Goal: Task Accomplishment & Management: Complete application form

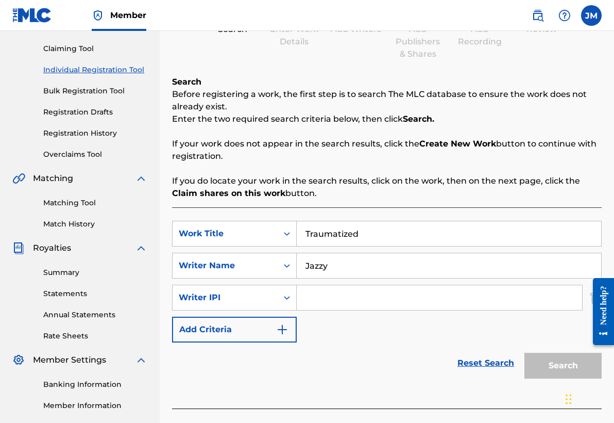
scroll to position [124, 0]
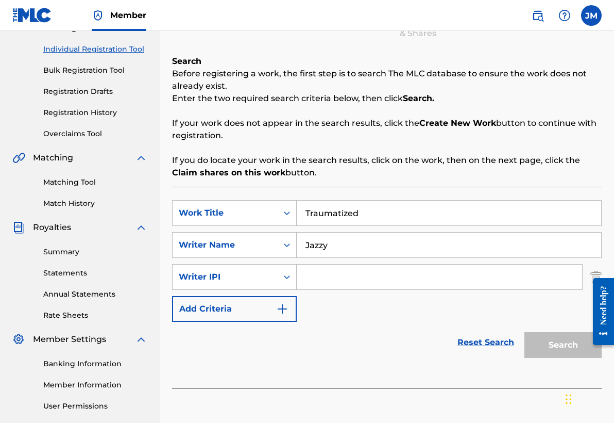
drag, startPoint x: 289, startPoint y: 104, endPoint x: 400, endPoint y: 22, distance: 138.3
click at [400, 22] on nav "Member [PERSON_NAME] [PERSON_NAME] [EMAIL_ADDRESS][DOMAIN_NAME] Notification Pr…" at bounding box center [307, 15] width 614 height 31
click at [393, 43] on div "Register Work Search Enter Work Details Add Writers Add Publishers & Shares Add…" at bounding box center [387, 165] width 430 height 465
click at [349, 274] on input "Search Form" at bounding box center [440, 276] width 286 height 25
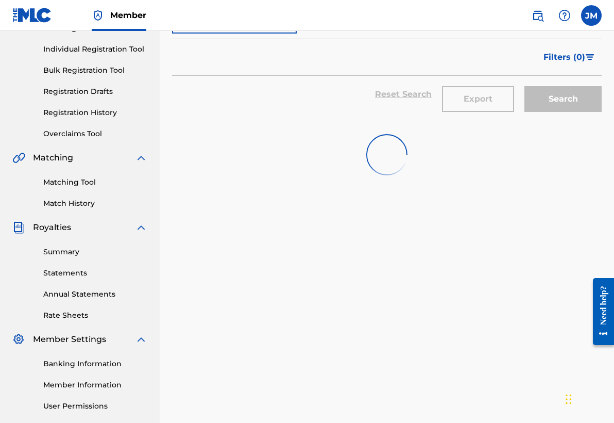
scroll to position [21, 0]
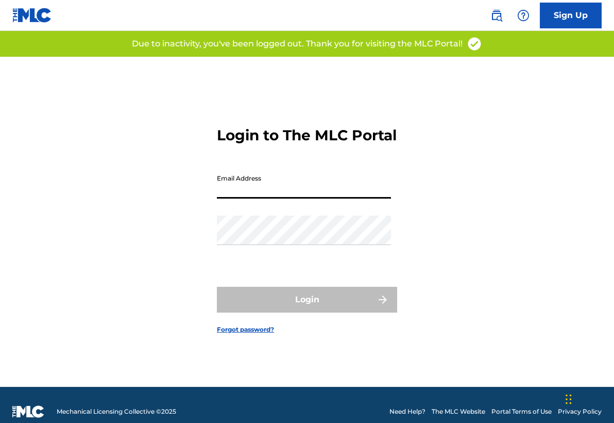
type input "[EMAIL_ADDRESS][DOMAIN_NAME]"
click at [307, 308] on button "Login" at bounding box center [307, 300] width 180 height 26
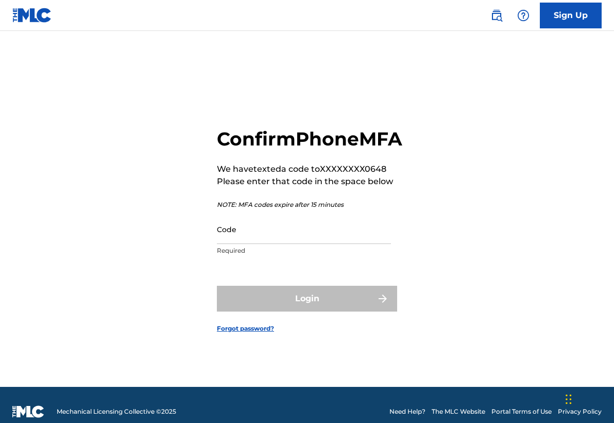
click at [275, 242] on input "Code" at bounding box center [304, 228] width 174 height 29
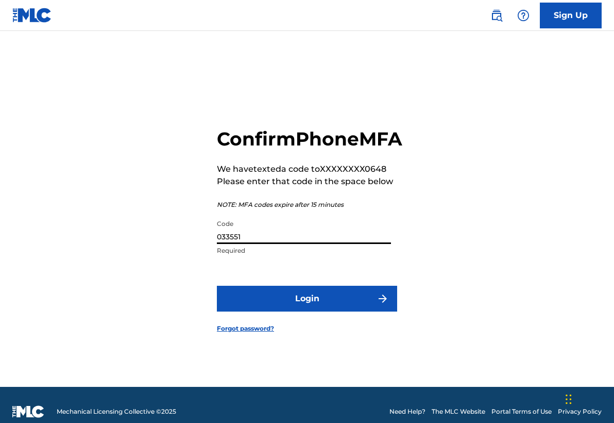
type input "033551"
click at [307, 310] on button "Login" at bounding box center [307, 299] width 180 height 26
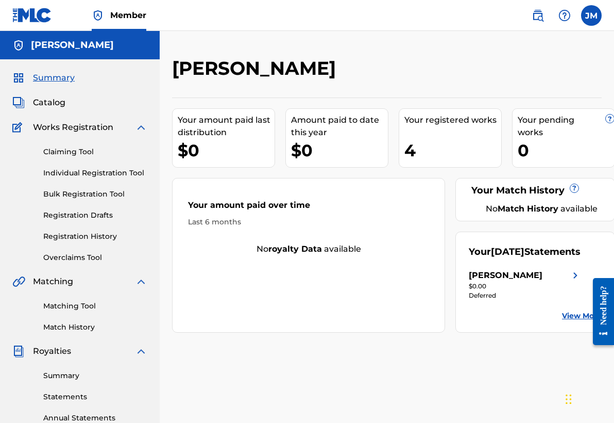
click at [99, 121] on span "Works Registration" at bounding box center [73, 127] width 80 height 12
click at [56, 167] on link "Individual Registration Tool" at bounding box center [95, 172] width 104 height 11
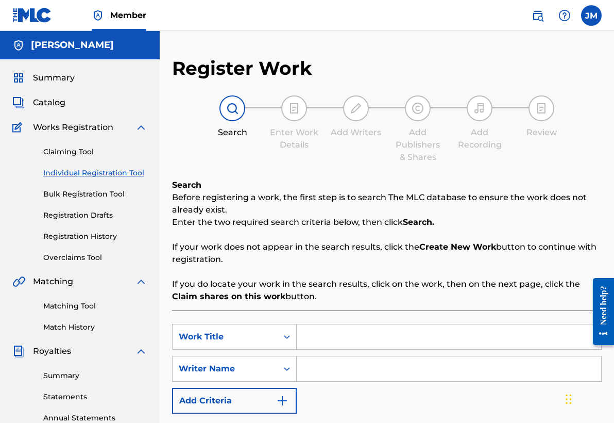
drag, startPoint x: 0, startPoint y: 0, endPoint x: 372, endPoint y: 384, distance: 534.7
click at [372, 384] on div "SearchWithCriteria9eec7695-07e6-4f22-b264-a90990e491ce Work Title SearchWithCri…" at bounding box center [387, 369] width 430 height 90
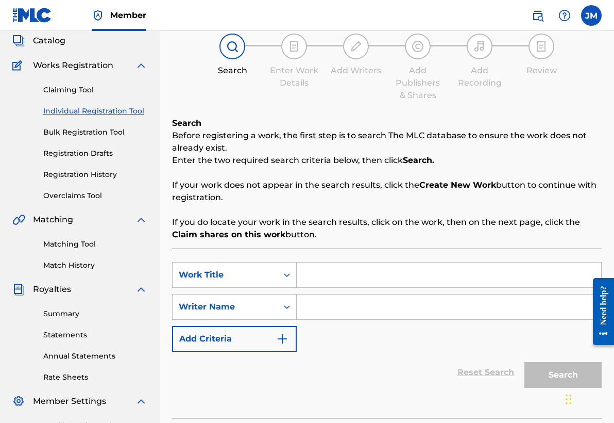
scroll to position [82, 0]
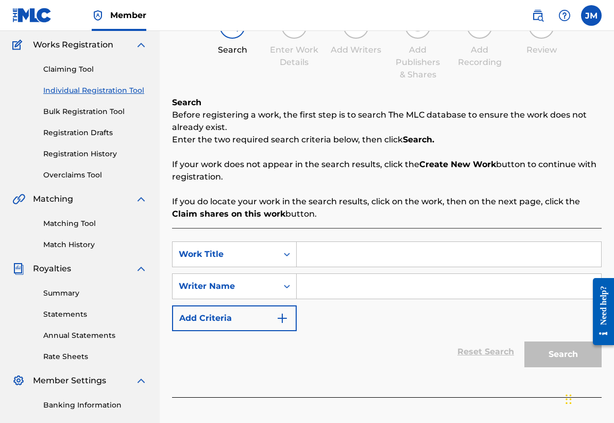
click at [381, 243] on input "Search Form" at bounding box center [449, 254] width 305 height 25
click at [307, 247] on input "traumatized" at bounding box center [449, 254] width 305 height 25
type input "Traumatized"
drag, startPoint x: 307, startPoint y: 247, endPoint x: 320, endPoint y: 281, distance: 36.4
click at [320, 281] on input "Search Form" at bounding box center [449, 286] width 305 height 25
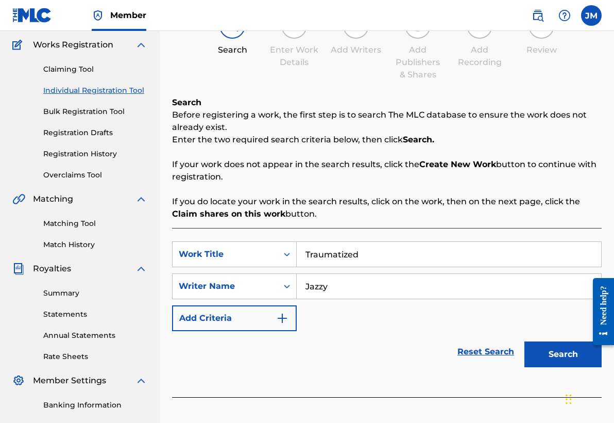
type input "Jazzy"
click at [555, 349] on button "Search" at bounding box center [563, 354] width 77 height 26
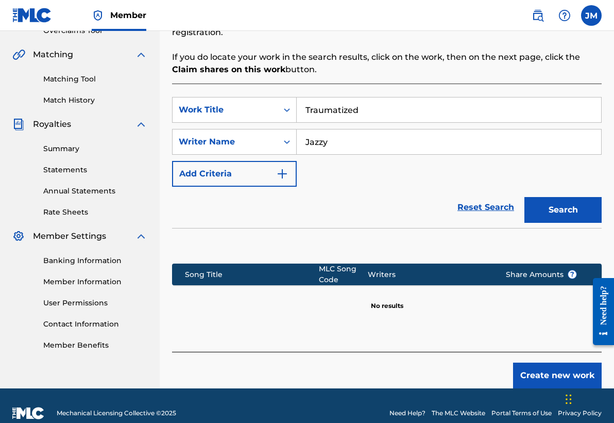
scroll to position [233, 0]
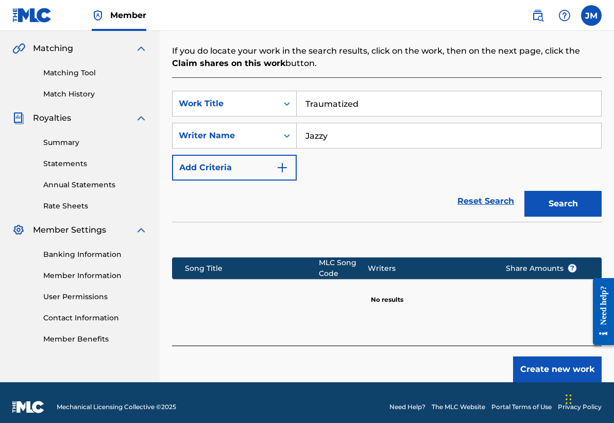
click at [563, 361] on button "Create new work" at bounding box center [557, 369] width 89 height 26
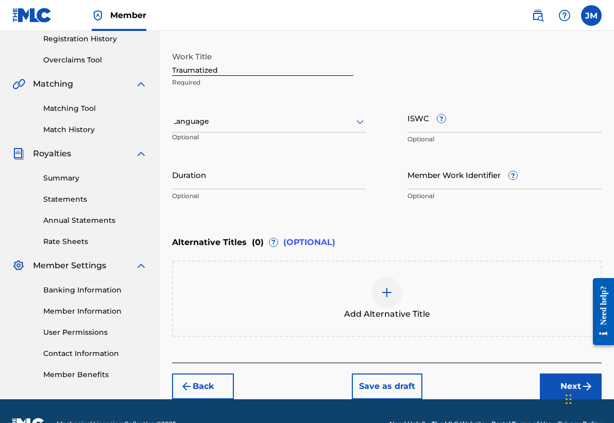
scroll to position [177, 0]
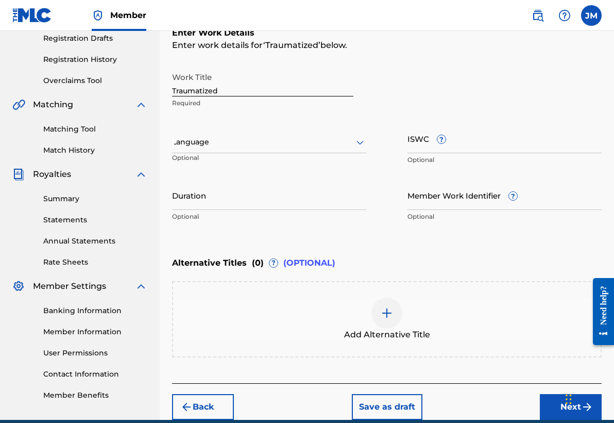
click at [227, 142] on div at bounding box center [269, 142] width 194 height 13
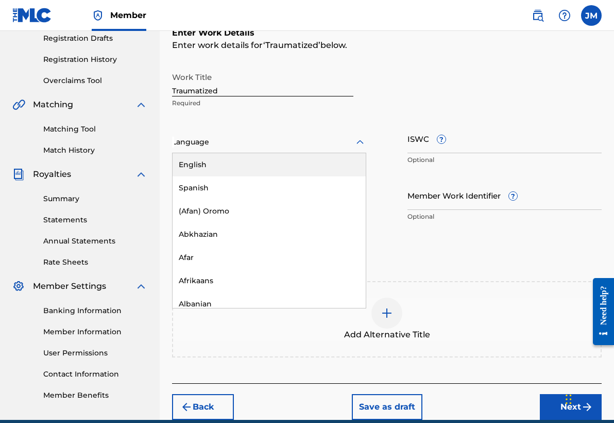
click at [222, 176] on div "Spanish" at bounding box center [269, 187] width 193 height 23
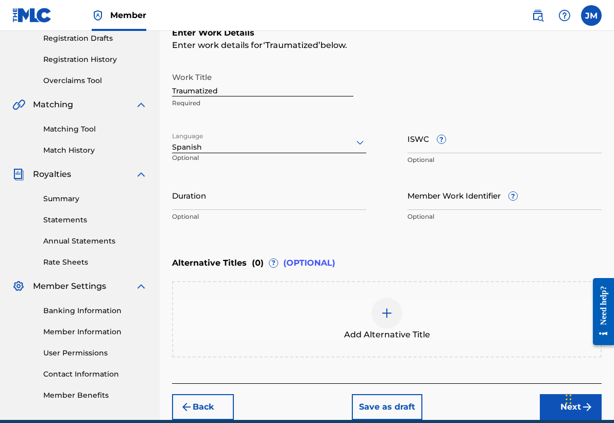
click at [220, 145] on div "Spanish" at bounding box center [269, 147] width 194 height 11
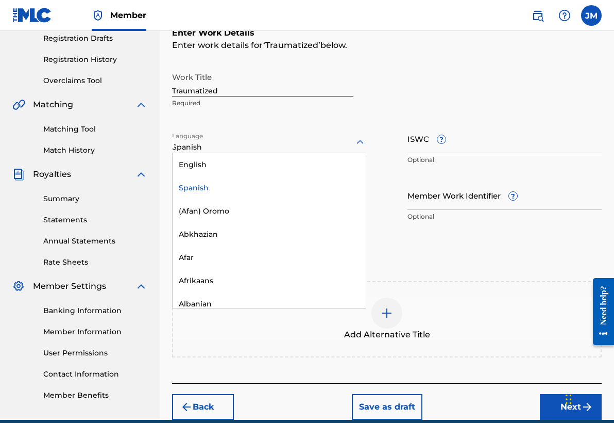
click at [221, 164] on div "English" at bounding box center [269, 164] width 193 height 23
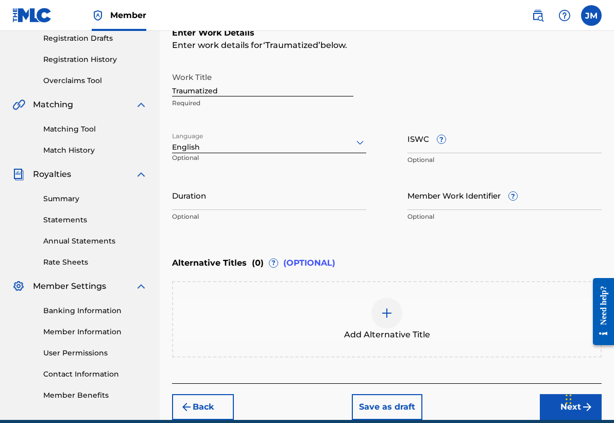
click at [224, 212] on p "Optional" at bounding box center [269, 216] width 194 height 9
click at [225, 199] on input "Duration" at bounding box center [269, 194] width 194 height 29
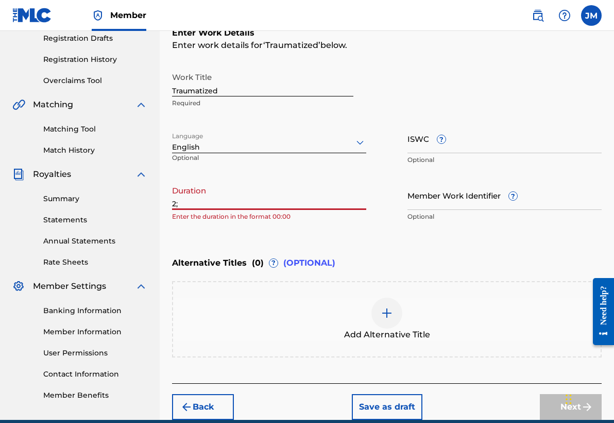
type input "2"
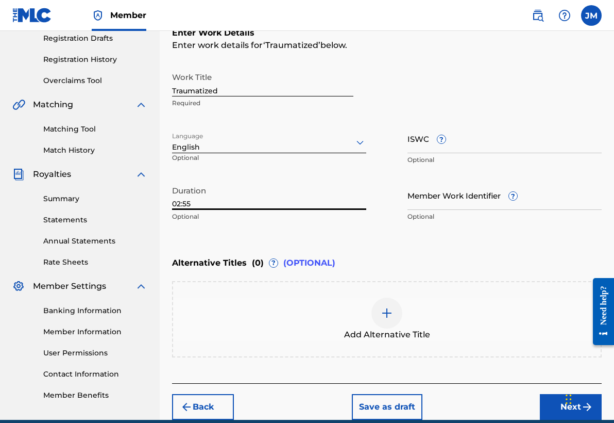
type input "02:55"
click at [481, 200] on input "Member Work Identifier ?" at bounding box center [505, 194] width 194 height 29
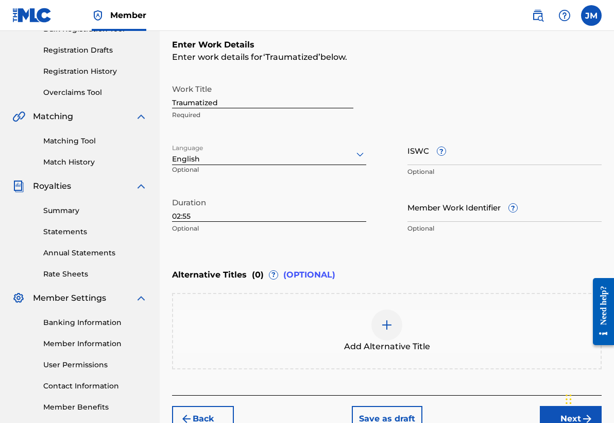
scroll to position [206, 0]
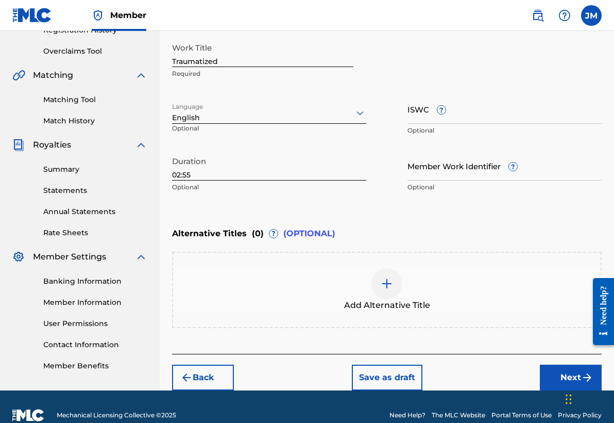
click at [583, 371] on img "submit" at bounding box center [587, 377] width 12 height 12
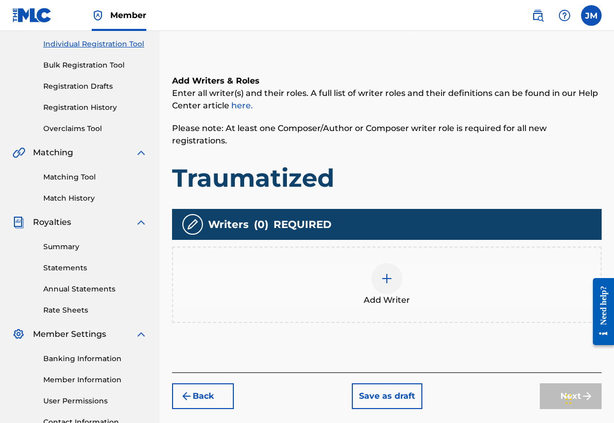
scroll to position [147, 0]
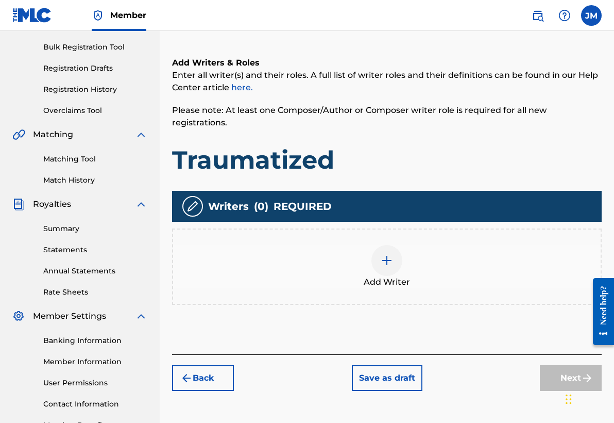
drag, startPoint x: 583, startPoint y: 369, endPoint x: 377, endPoint y: 246, distance: 239.9
click at [377, 246] on div at bounding box center [387, 260] width 31 height 31
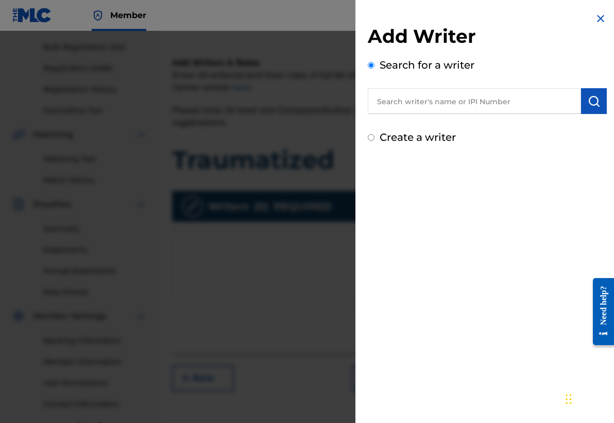
click at [375, 137] on input "Create a writer" at bounding box center [371, 137] width 7 height 7
radio input "false"
radio input "true"
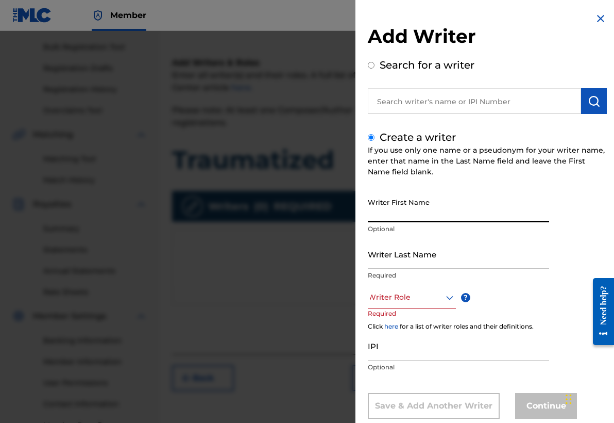
drag, startPoint x: 377, startPoint y: 246, endPoint x: 397, endPoint y: 206, distance: 45.6
click at [397, 206] on input "Writer First Name" at bounding box center [458, 207] width 181 height 29
type input "j"
type input "Jasmin"
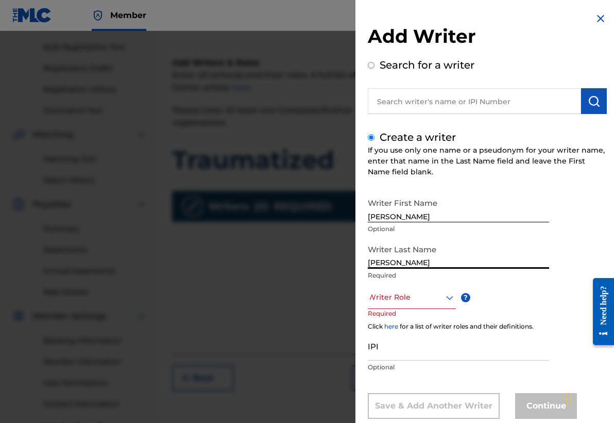
type input "Mendez"
click at [399, 299] on div "Writer Role" at bounding box center [412, 297] width 88 height 23
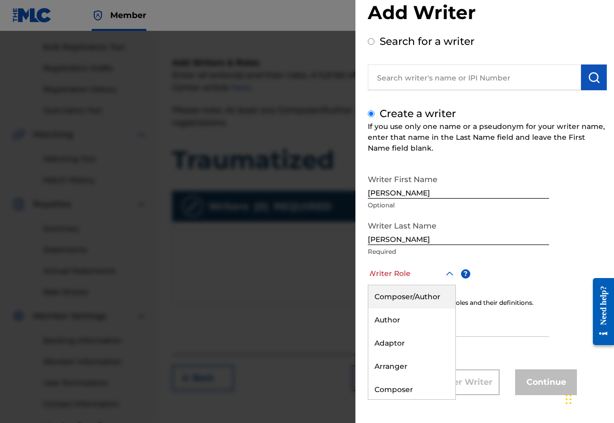
click at [404, 294] on div "Composer/Author" at bounding box center [411, 296] width 87 height 23
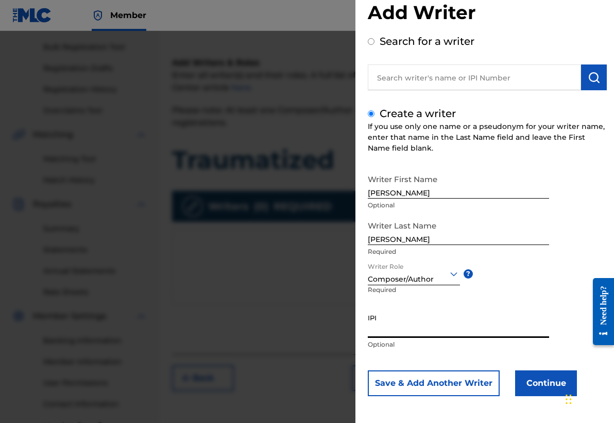
click at [395, 322] on input "IPI" at bounding box center [458, 322] width 181 height 29
type input "00675608511"
click at [519, 382] on button "Continue" at bounding box center [546, 383] width 62 height 26
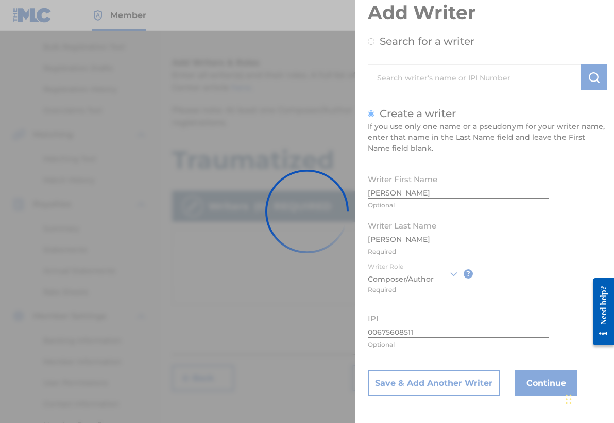
scroll to position [0, 0]
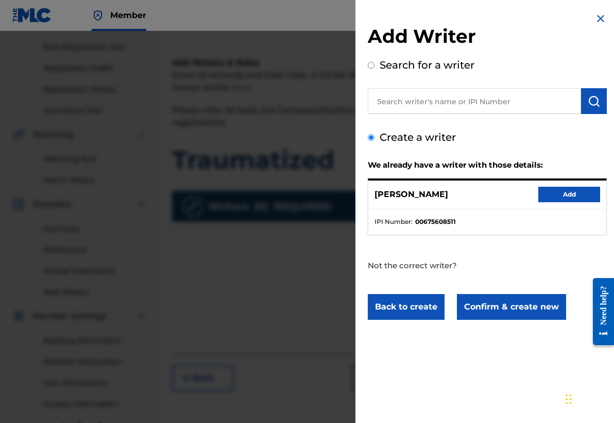
click at [446, 222] on strong "00675608511" at bounding box center [435, 221] width 41 height 9
click at [560, 196] on button "Add" at bounding box center [570, 194] width 62 height 15
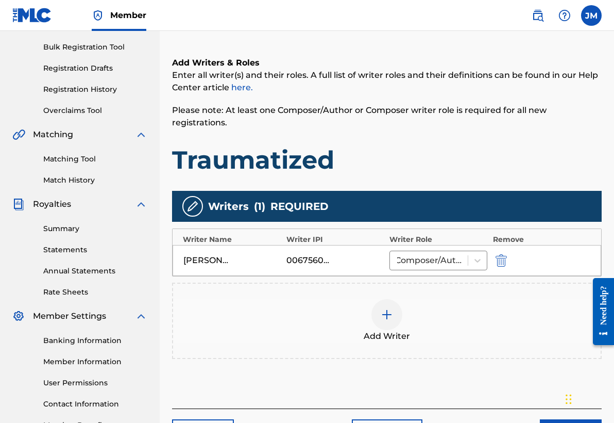
click at [387, 308] on img at bounding box center [387, 314] width 12 height 12
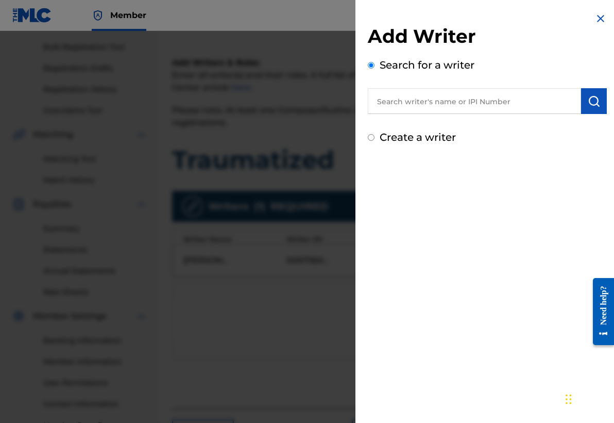
drag, startPoint x: 519, startPoint y: 382, endPoint x: 596, endPoint y: 18, distance: 373.0
click at [596, 18] on img at bounding box center [601, 18] width 12 height 12
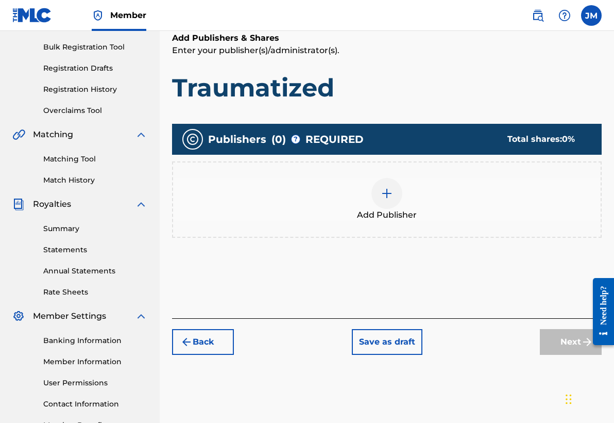
scroll to position [46, 0]
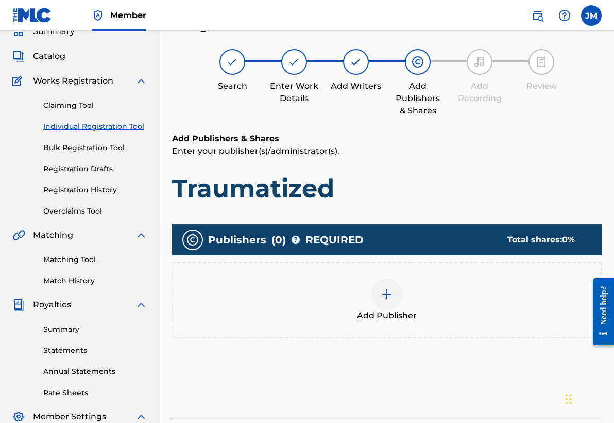
click at [399, 299] on div "Add Publisher" at bounding box center [387, 299] width 428 height 43
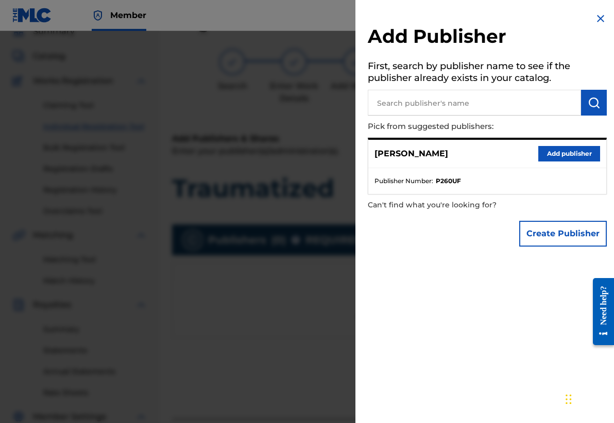
click at [447, 150] on p "[PERSON_NAME]" at bounding box center [412, 153] width 74 height 12
click at [565, 157] on button "Add publisher" at bounding box center [570, 153] width 62 height 15
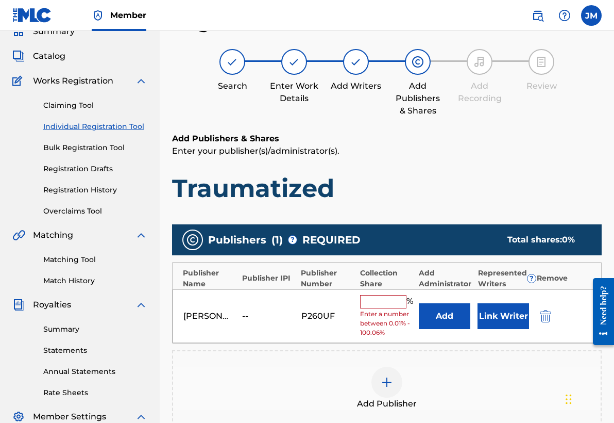
click at [385, 297] on input "text" at bounding box center [383, 301] width 46 height 13
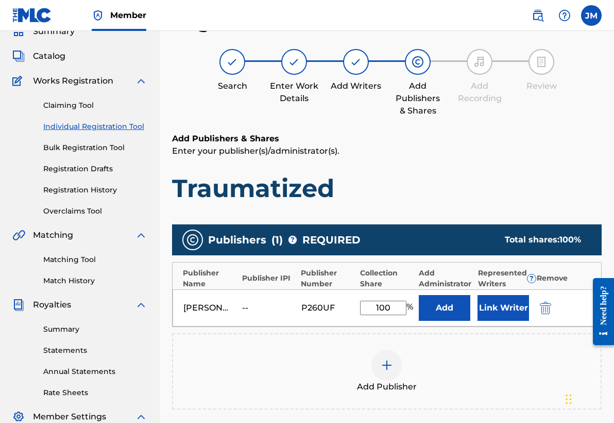
type input "100"
click at [452, 301] on button "Add" at bounding box center [445, 308] width 52 height 26
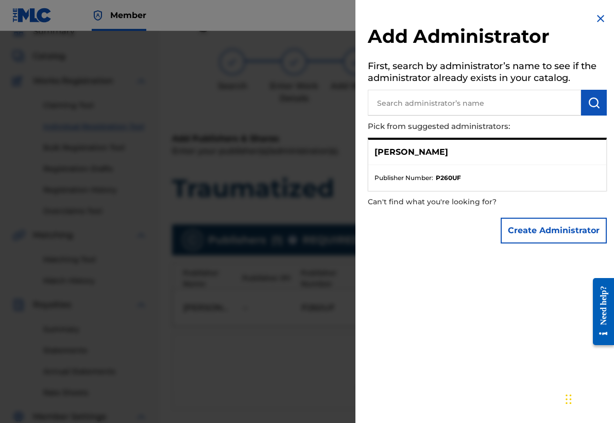
click at [562, 239] on button "Create Administrator" at bounding box center [554, 230] width 106 height 26
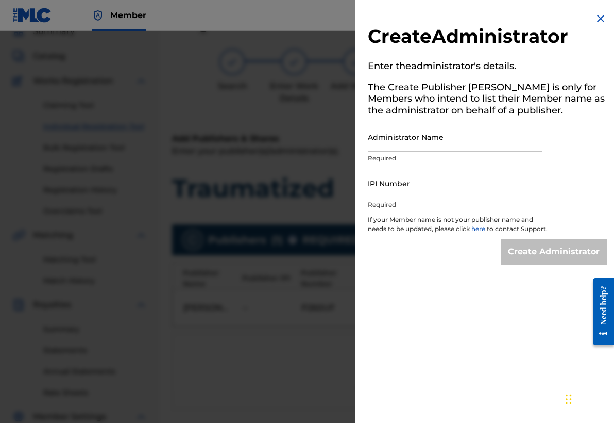
click at [448, 143] on input "Administrator Name" at bounding box center [455, 136] width 174 height 29
type input "j"
type input "Jasmin Mendez"
click at [441, 181] on input "IPI Number" at bounding box center [455, 183] width 174 height 29
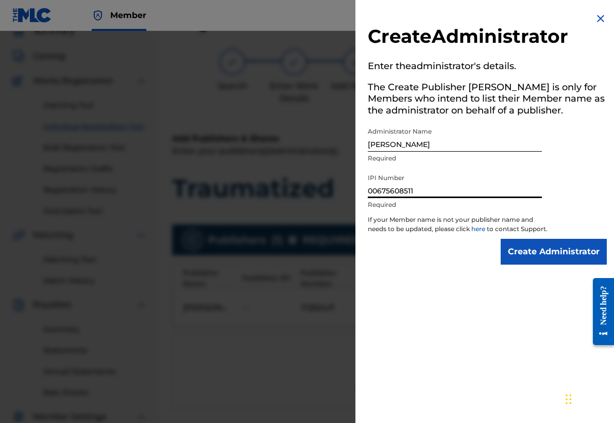
type input "00675608511"
click at [545, 264] on input "Create Administrator" at bounding box center [554, 252] width 106 height 26
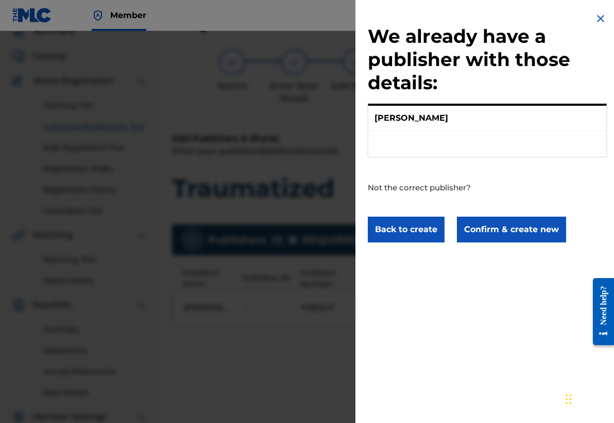
click at [507, 222] on button "Confirm & create new" at bounding box center [511, 229] width 109 height 26
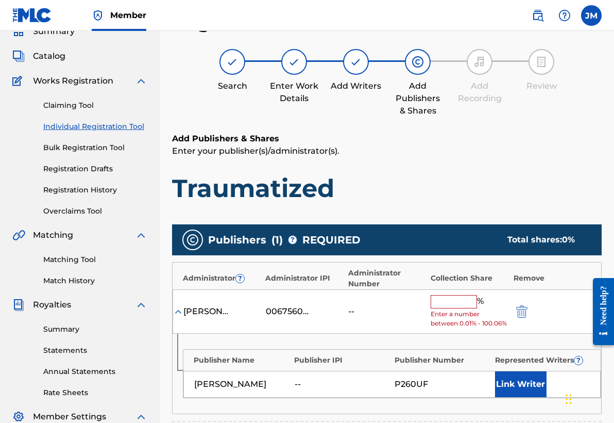
drag, startPoint x: 448, startPoint y: 143, endPoint x: 473, endPoint y: 290, distance: 148.9
click at [473, 295] on input "text" at bounding box center [454, 301] width 46 height 13
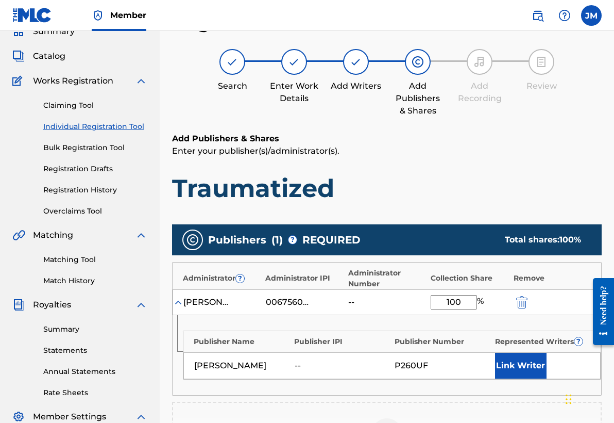
type input "100"
drag, startPoint x: 473, startPoint y: 290, endPoint x: 542, endPoint y: 380, distance: 113.9
click at [542, 380] on div "Publisher Name Publisher IPI Publisher Number Represented Writers ? JASMIN MEND…" at bounding box center [387, 355] width 429 height 80
click at [536, 365] on button "Link Writer" at bounding box center [521, 366] width 52 height 26
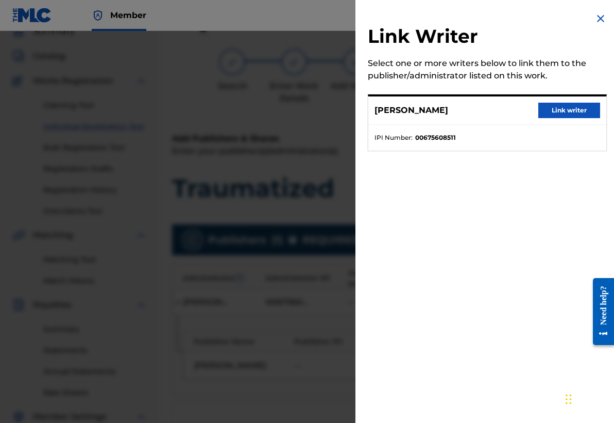
click at [553, 107] on button "Link writer" at bounding box center [570, 110] width 62 height 15
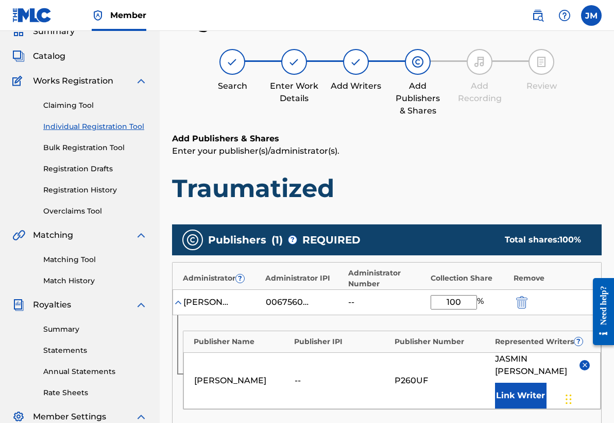
drag, startPoint x: 542, startPoint y: 380, endPoint x: 519, endPoint y: 369, distance: 25.4
click at [519, 382] on button "Link Writer" at bounding box center [521, 395] width 52 height 26
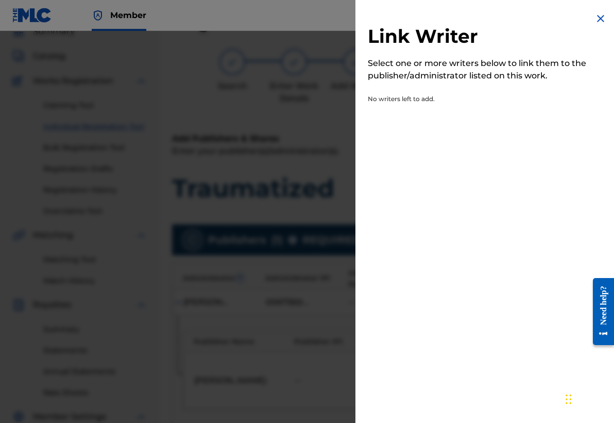
drag, startPoint x: 519, startPoint y: 369, endPoint x: 598, endPoint y: 21, distance: 357.2
click at [598, 21] on img at bounding box center [601, 18] width 12 height 12
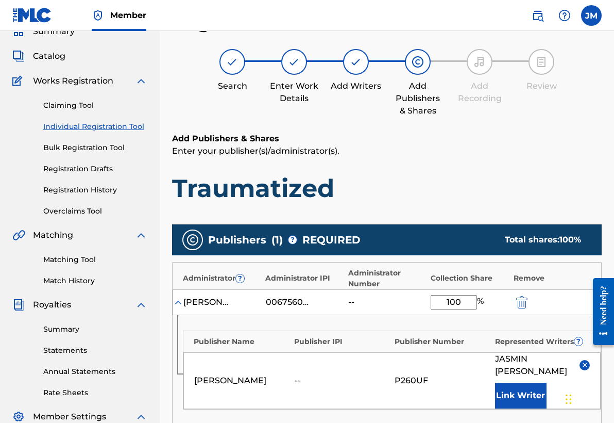
click at [508, 178] on h1 "Traumatized" at bounding box center [387, 188] width 430 height 31
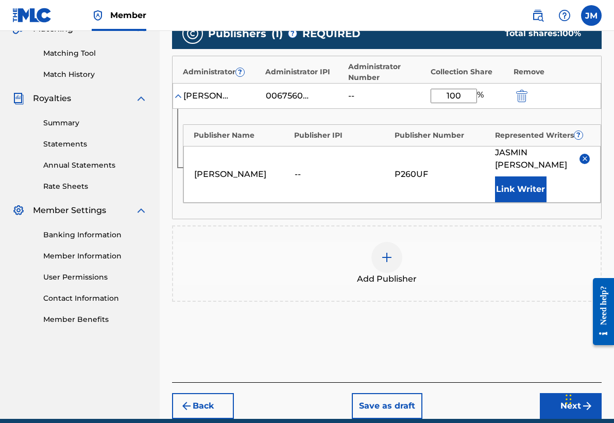
scroll to position [270, 0]
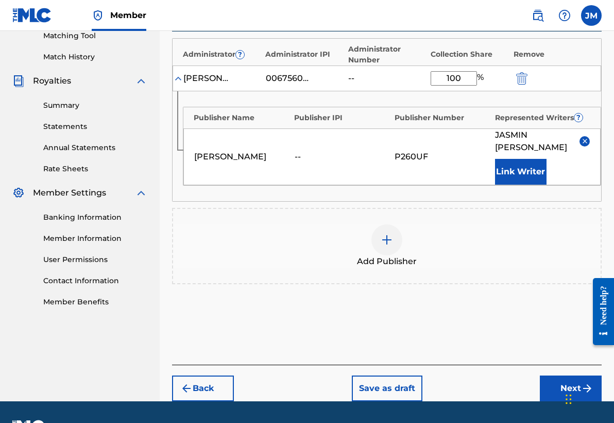
click at [556, 375] on button "Next" at bounding box center [571, 388] width 62 height 26
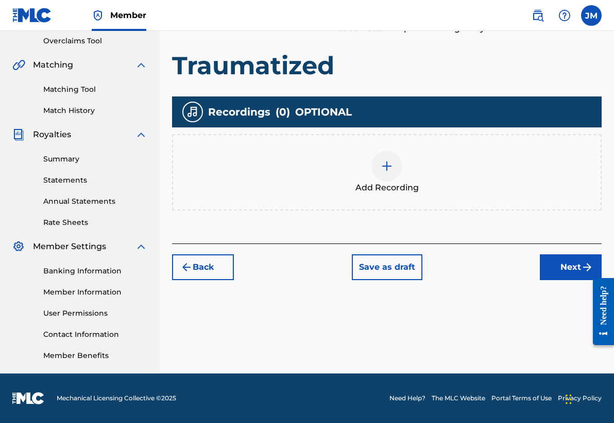
scroll to position [46, 0]
